Goal: Transaction & Acquisition: Purchase product/service

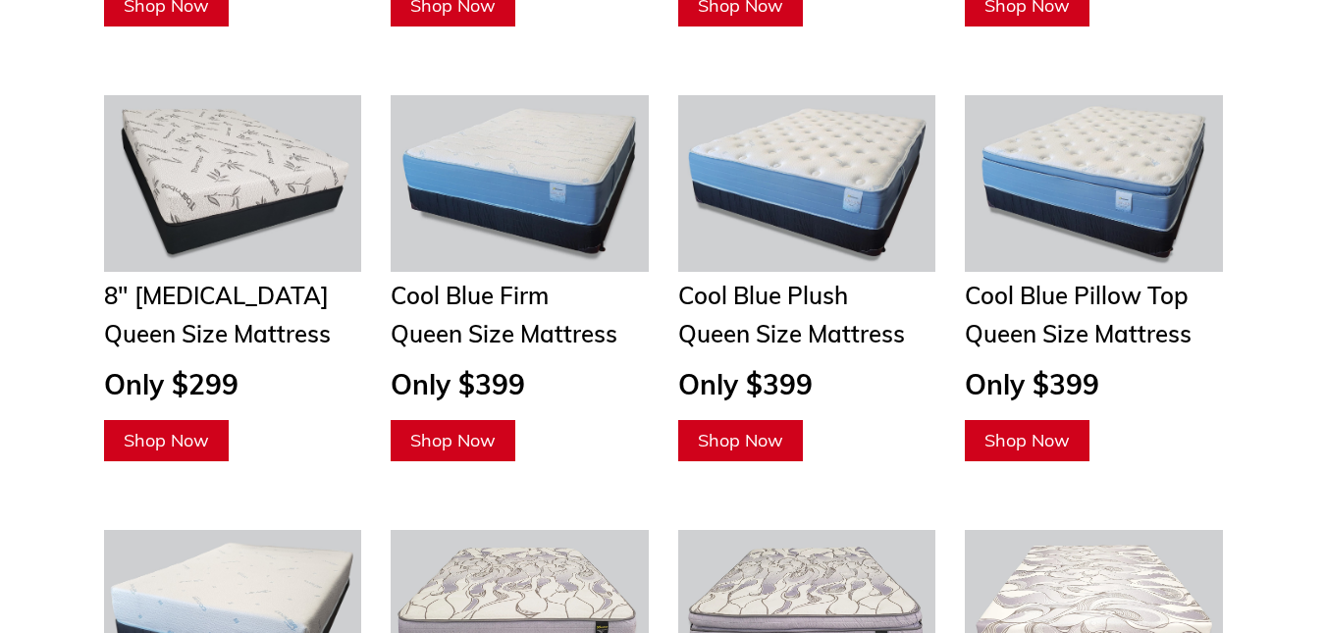
scroll to position [2528, 0]
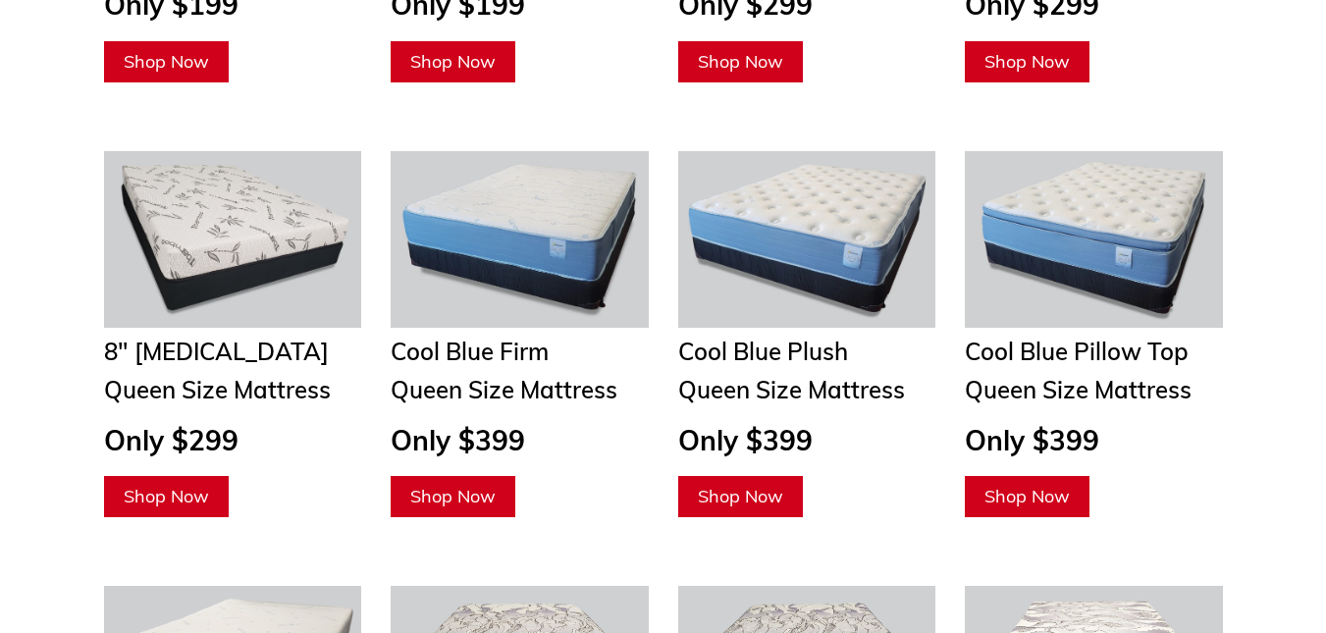
click at [462, 485] on span "Shop Now" at bounding box center [452, 496] width 85 height 23
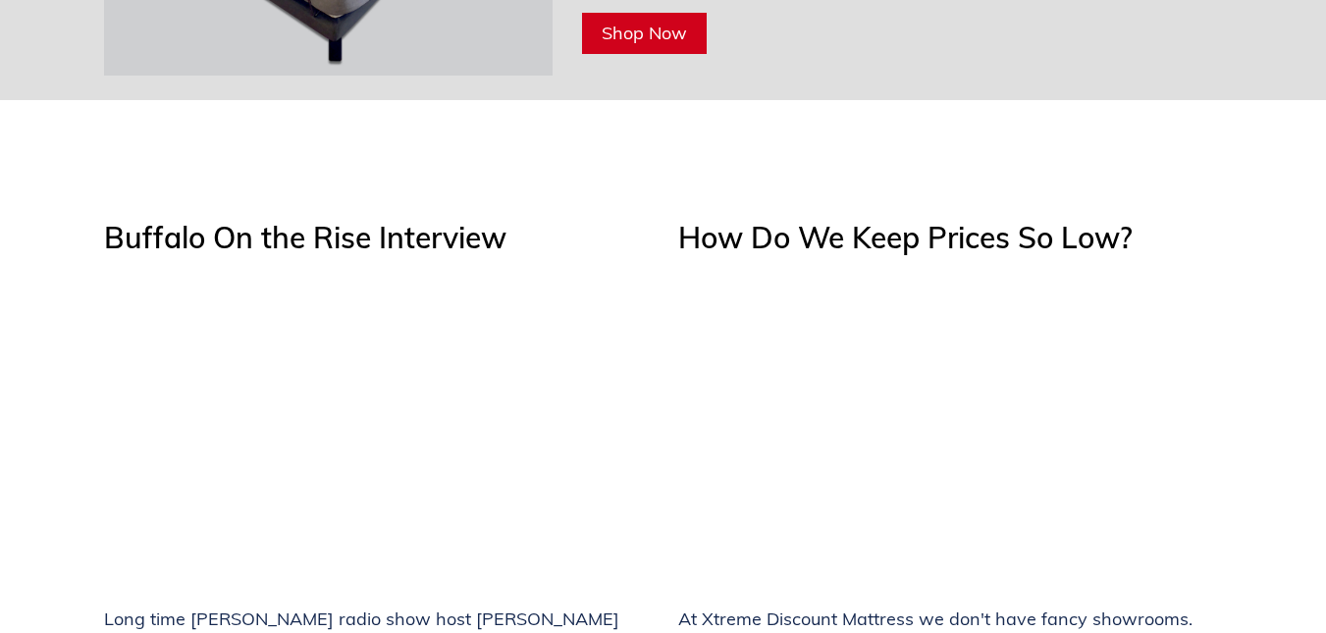
scroll to position [6868, 0]
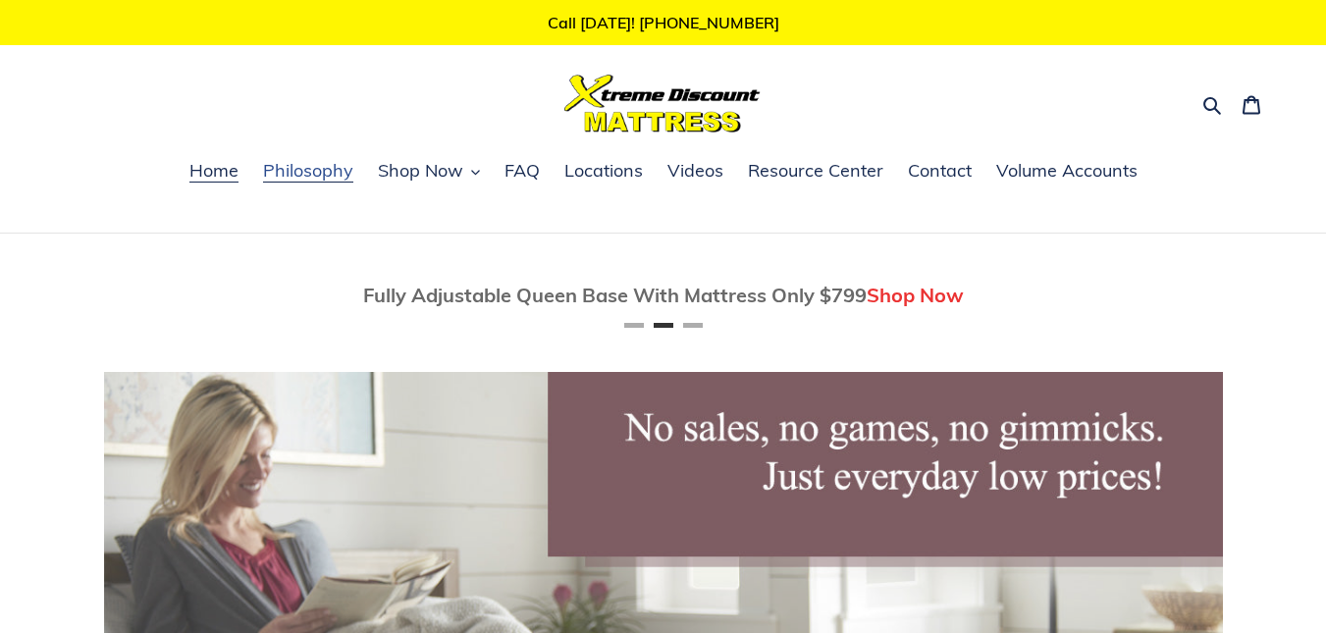
scroll to position [0, 1119]
click at [420, 172] on span "Shop Now" at bounding box center [420, 171] width 85 height 24
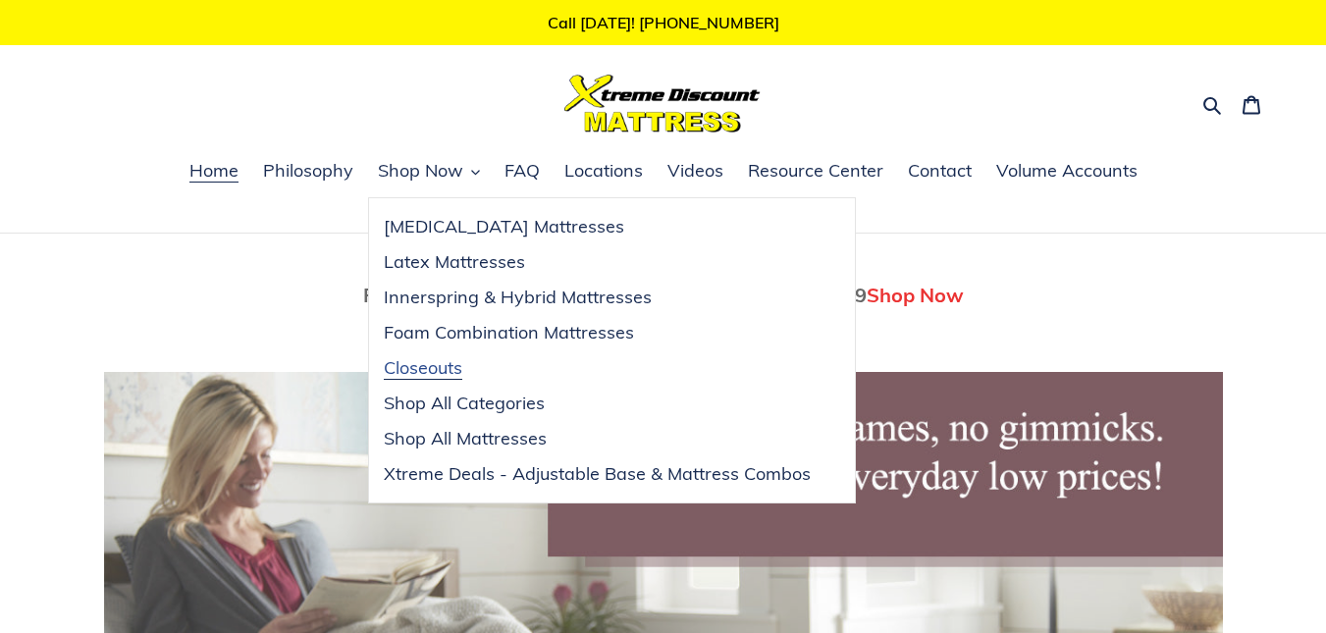
click at [412, 362] on span "Closeouts" at bounding box center [423, 368] width 79 height 24
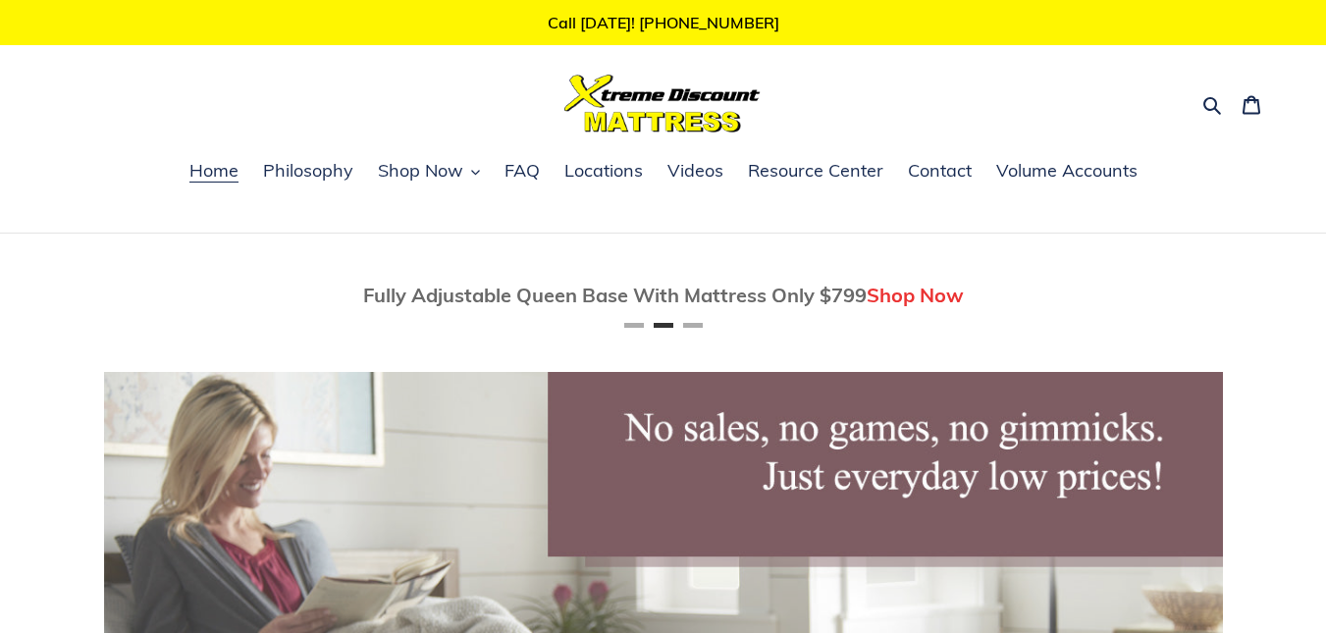
scroll to position [0, 1119]
